Goal: Information Seeking & Learning: Learn about a topic

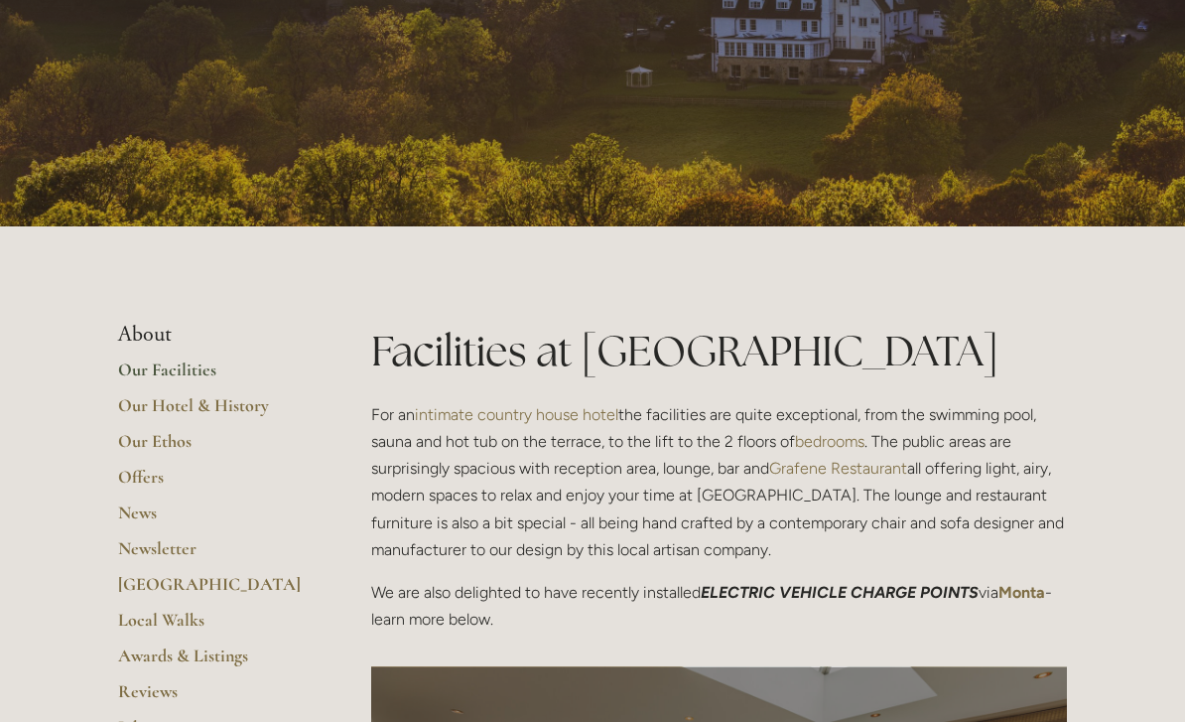
scroll to position [191, 0]
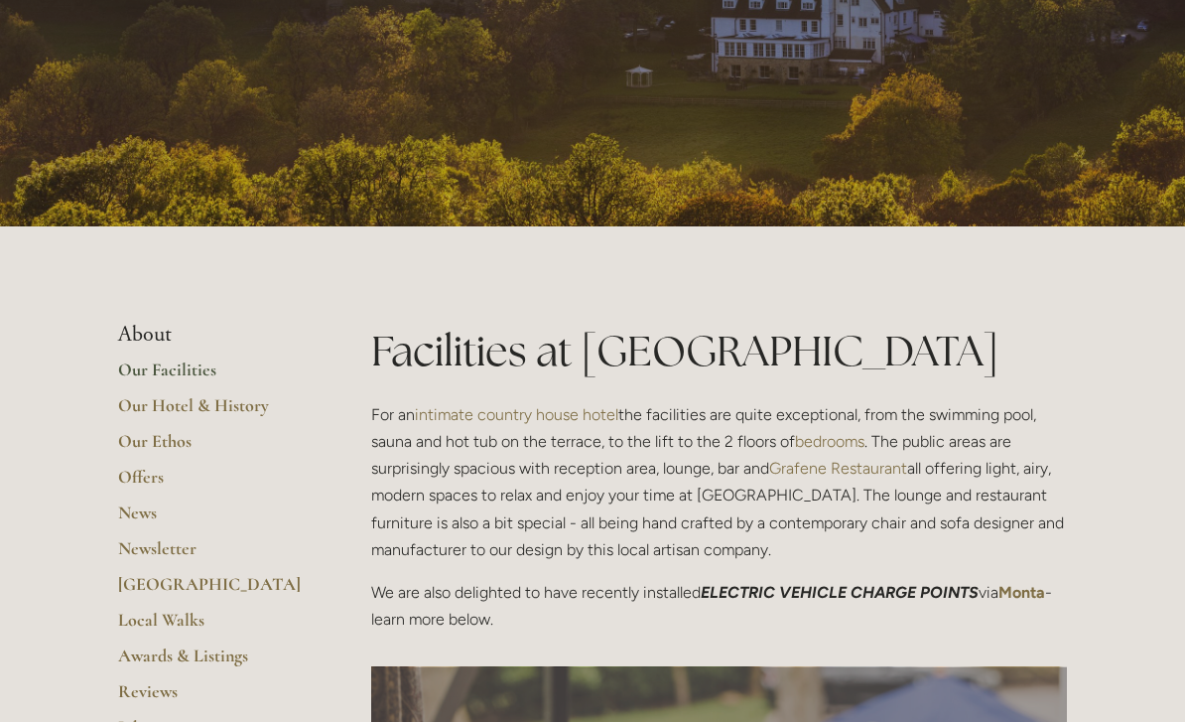
click at [184, 609] on link "Local Walks" at bounding box center [213, 627] width 190 height 36
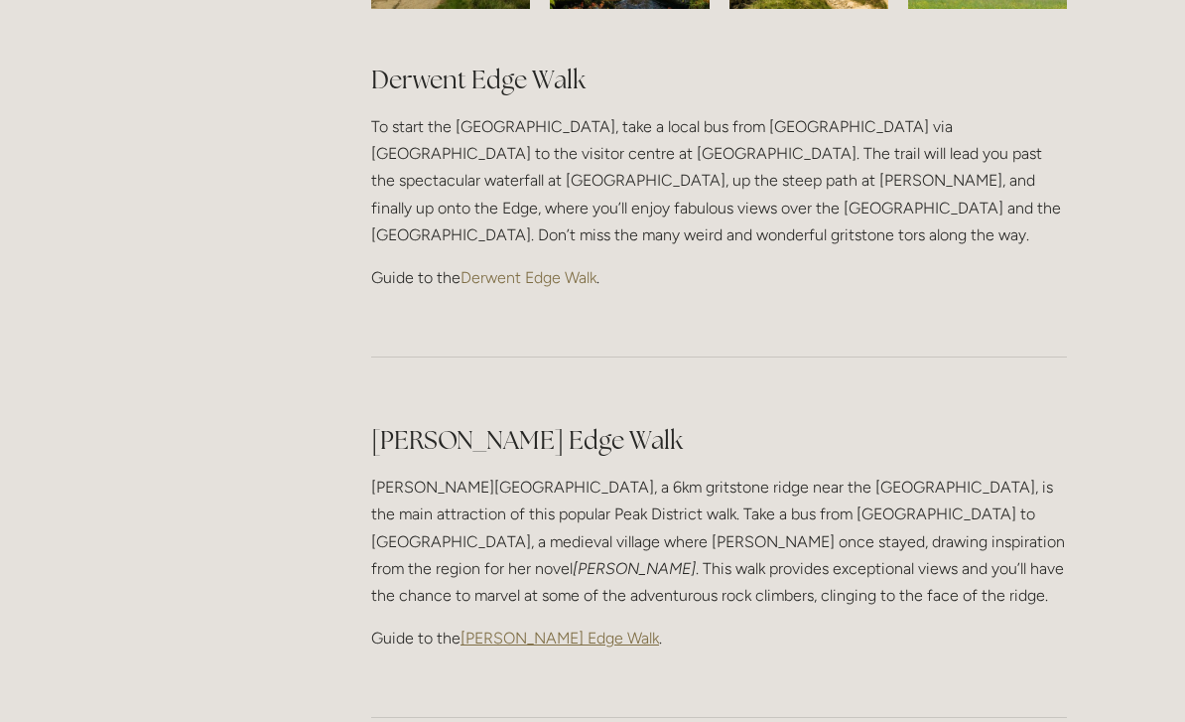
scroll to position [2124, 0]
click at [535, 628] on span "[PERSON_NAME] Edge Walk" at bounding box center [560, 637] width 199 height 19
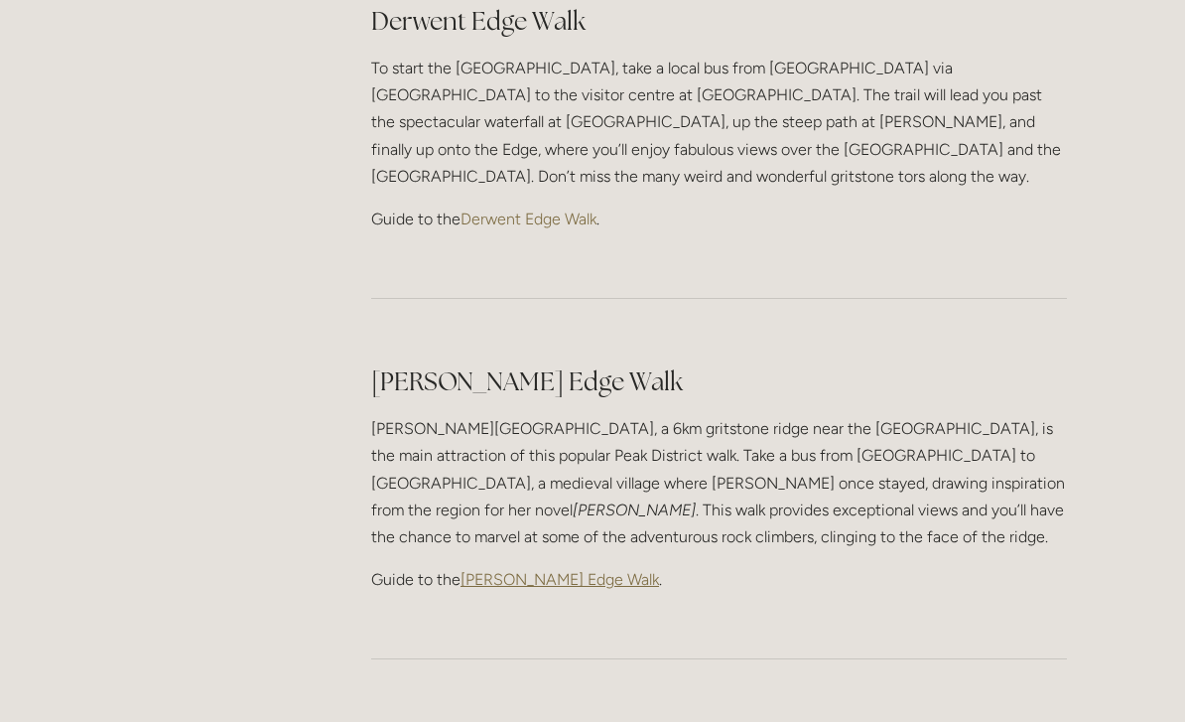
scroll to position [2187, 0]
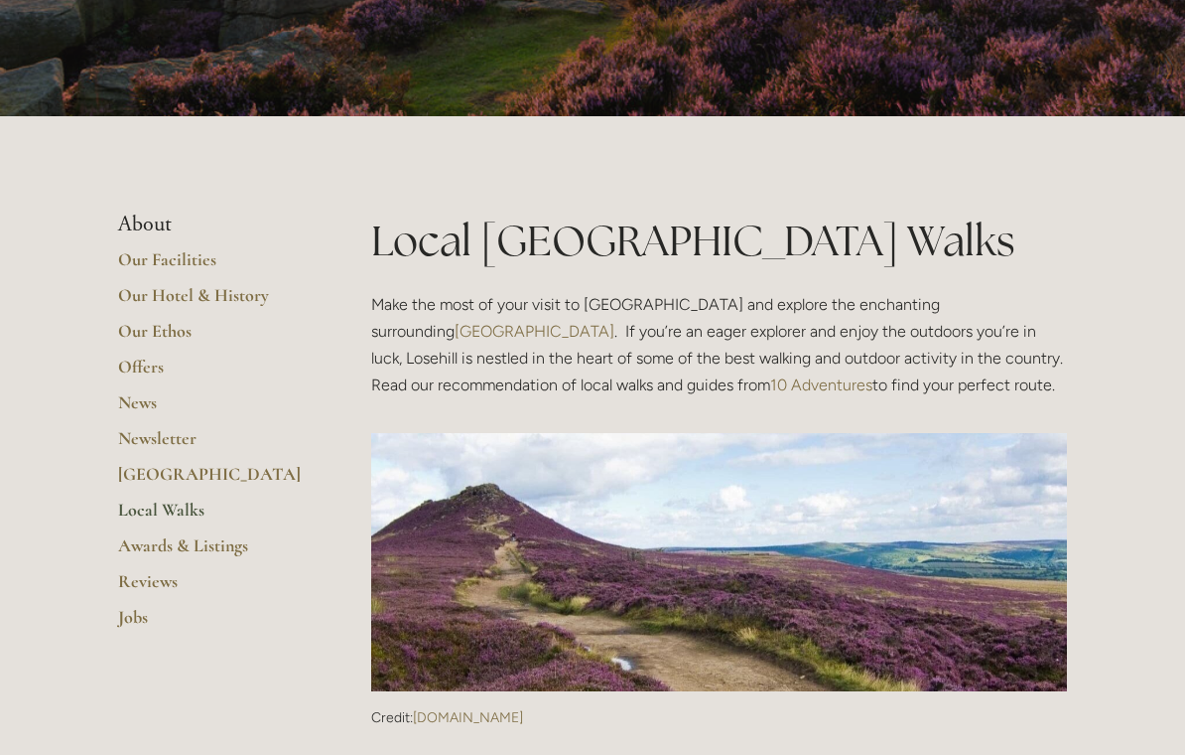
scroll to position [182, 0]
click at [185, 501] on link "Local Walks" at bounding box center [213, 516] width 190 height 36
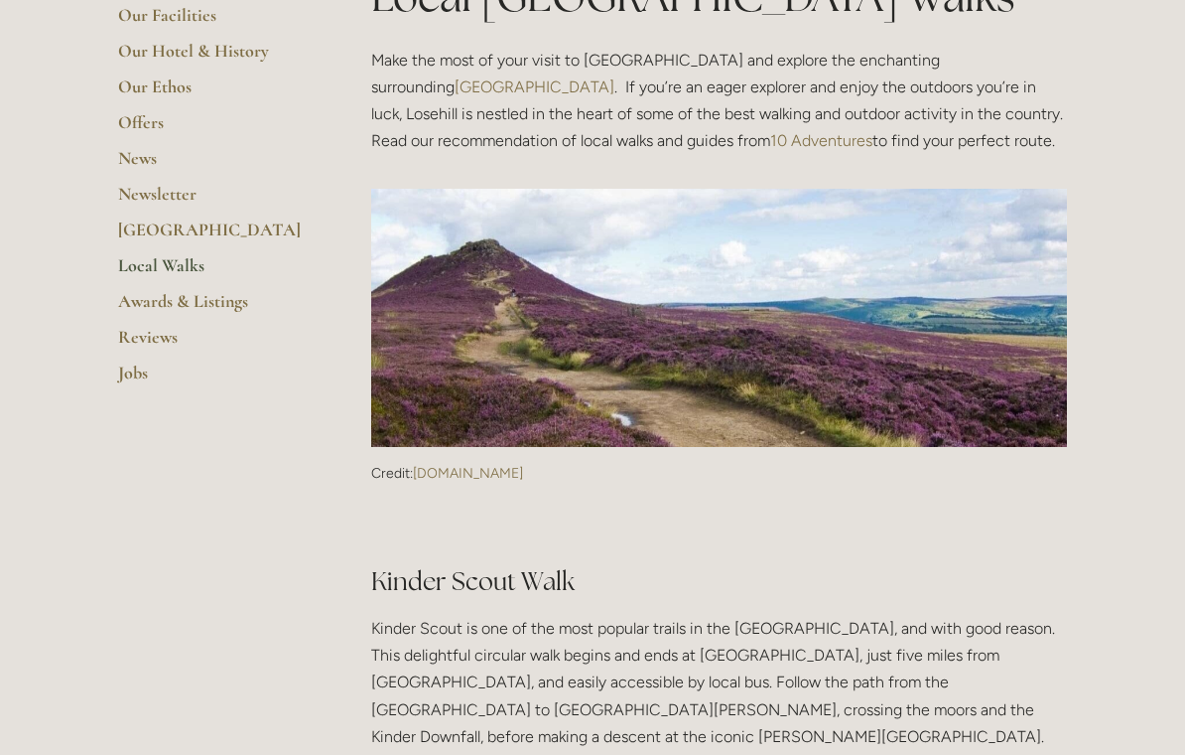
scroll to position [426, 0]
click at [193, 257] on link "Local Walks" at bounding box center [213, 272] width 190 height 36
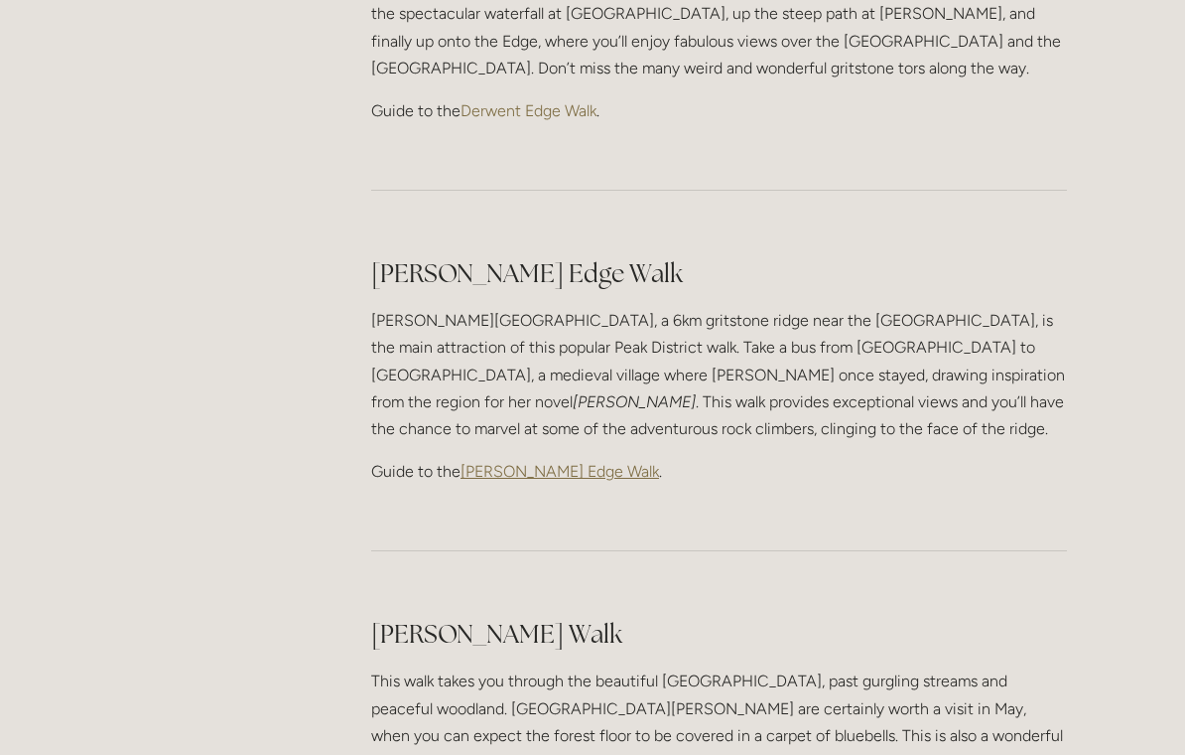
scroll to position [2243, 0]
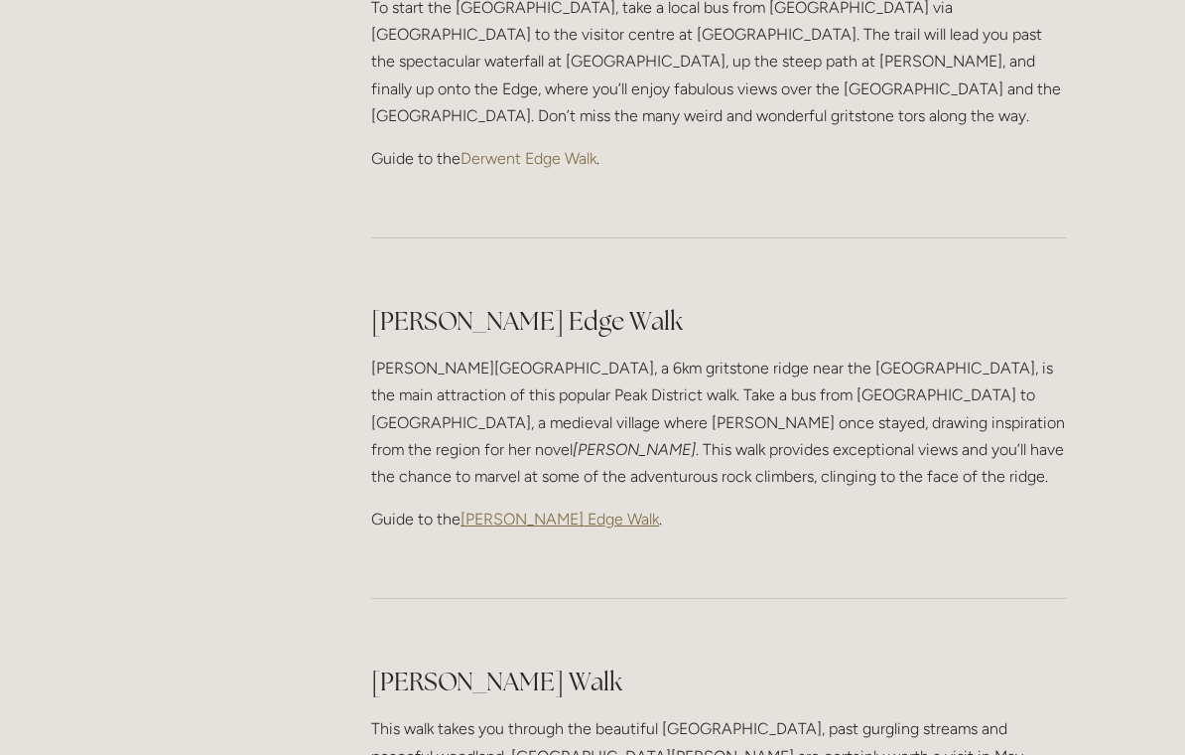
click at [534, 509] on span "[PERSON_NAME] Edge Walk" at bounding box center [560, 518] width 199 height 19
